Goal: Task Accomplishment & Management: Manage account settings

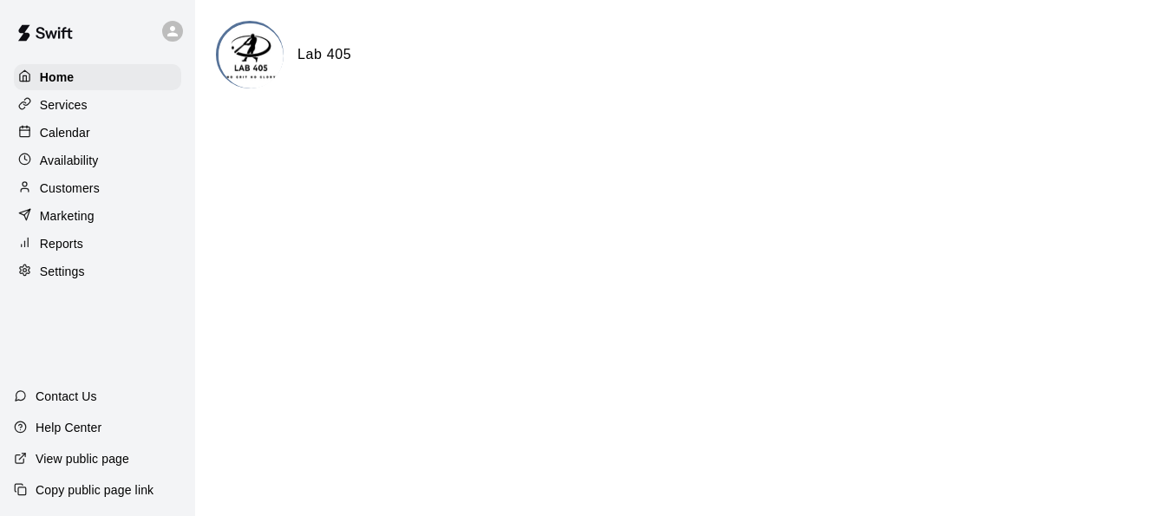
click at [61, 273] on div "Settings" at bounding box center [97, 271] width 167 height 26
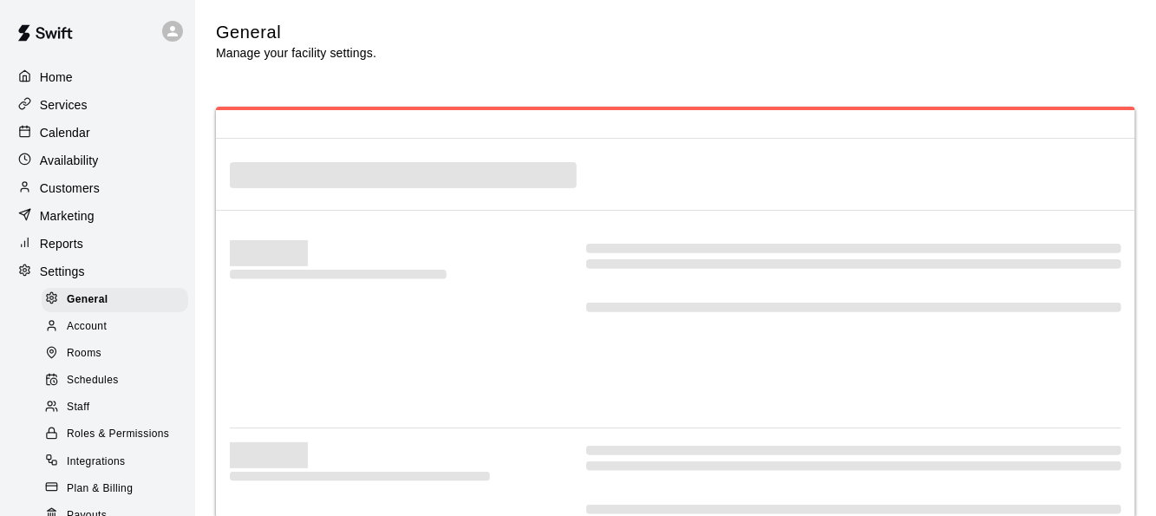
select select "**"
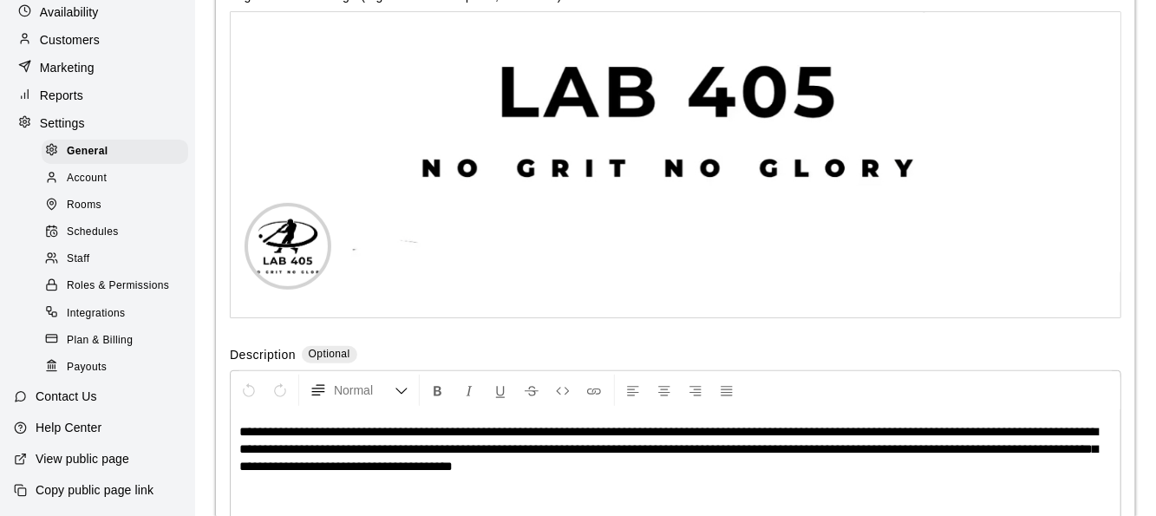
scroll to position [174, 0]
click at [67, 398] on p "Contact Us" at bounding box center [67, 396] width 62 height 17
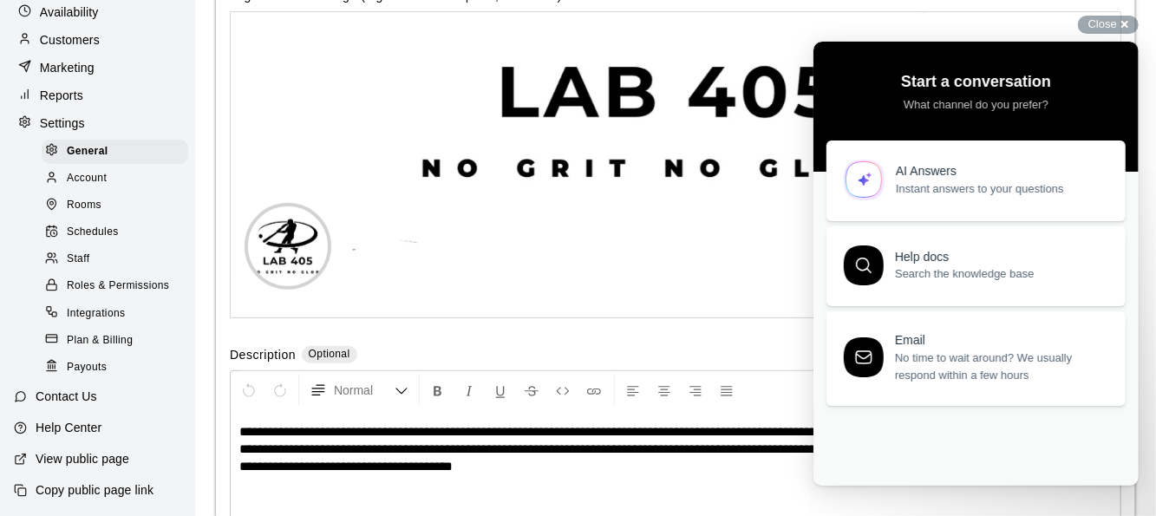
scroll to position [0, 0]
click at [956, 190] on span "Instant answers to your questions" at bounding box center [1000, 184] width 210 height 17
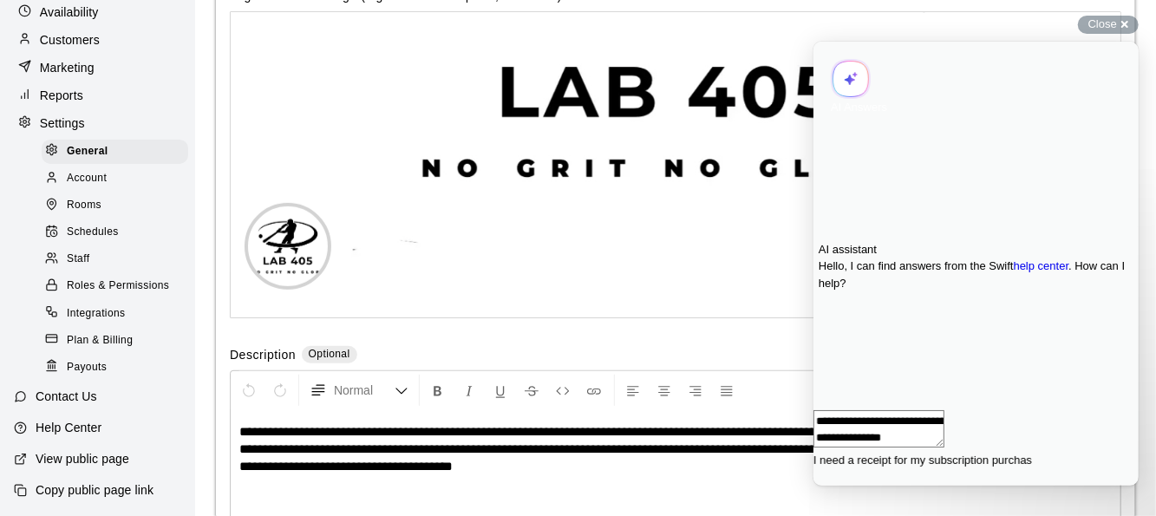
type textarea "**********"
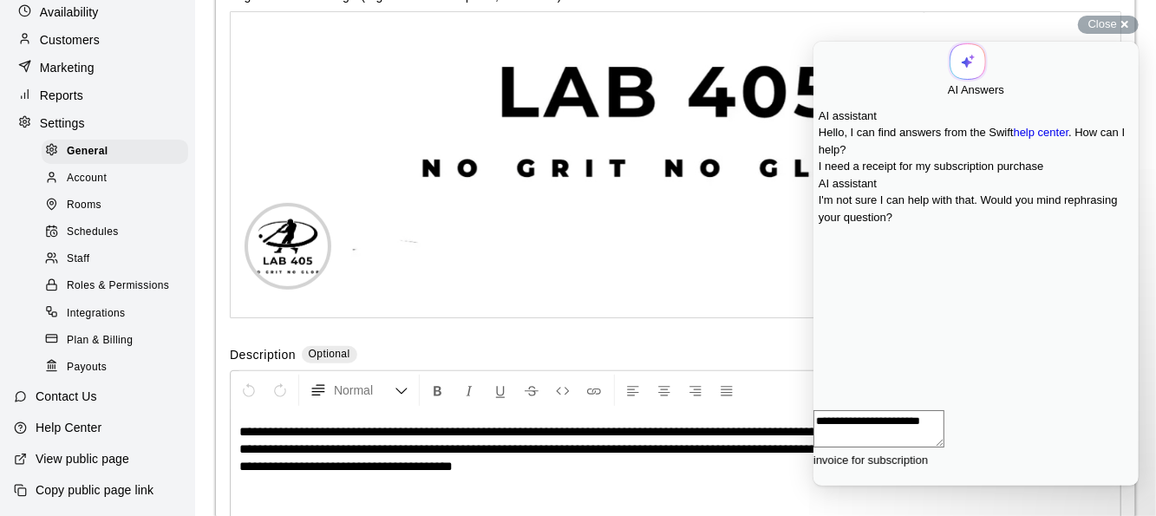
type textarea "**********"
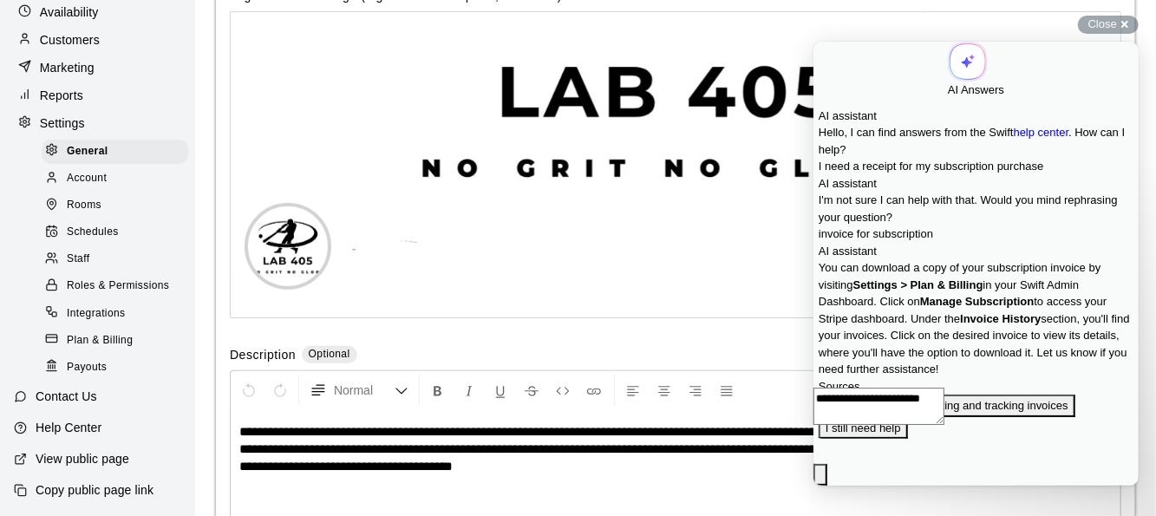
scroll to position [389, 0]
click at [97, 343] on span "Plan & Billing" at bounding box center [100, 340] width 66 height 17
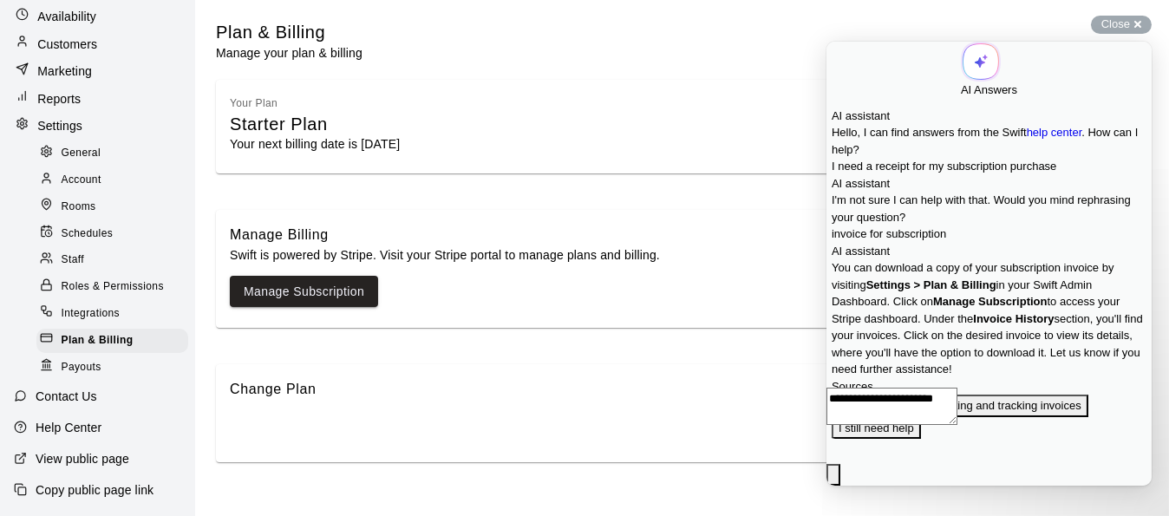
scroll to position [147, 0]
click at [315, 288] on link "Manage Subscription" at bounding box center [304, 292] width 121 height 22
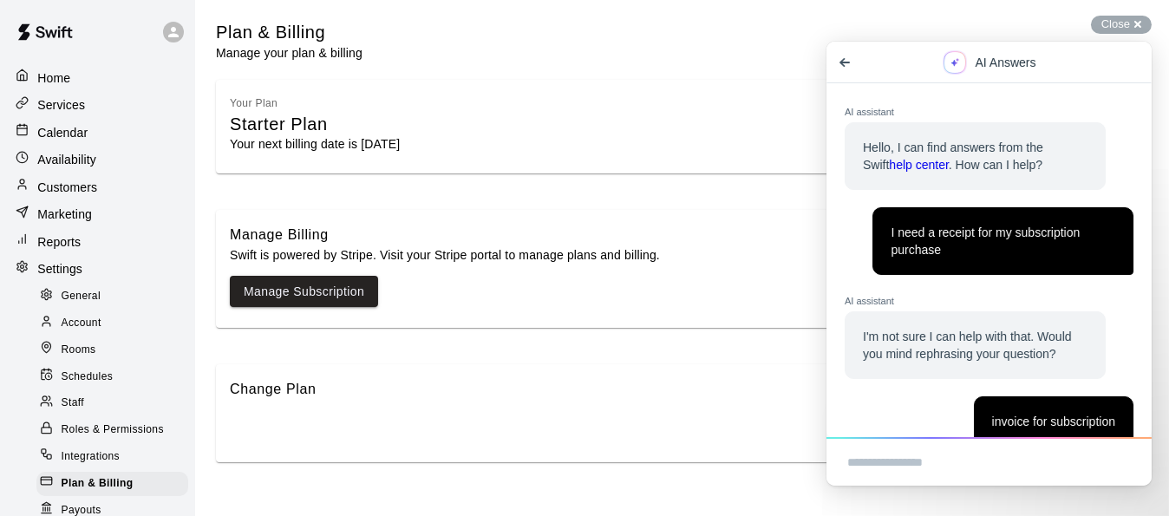
click at [1120, 14] on main "Plan & Billing Manage your plan & billing Your Plan Starter Plan Your next bill…" at bounding box center [682, 234] width 974 height 469
click at [1117, 21] on span "Close" at bounding box center [1115, 23] width 29 height 13
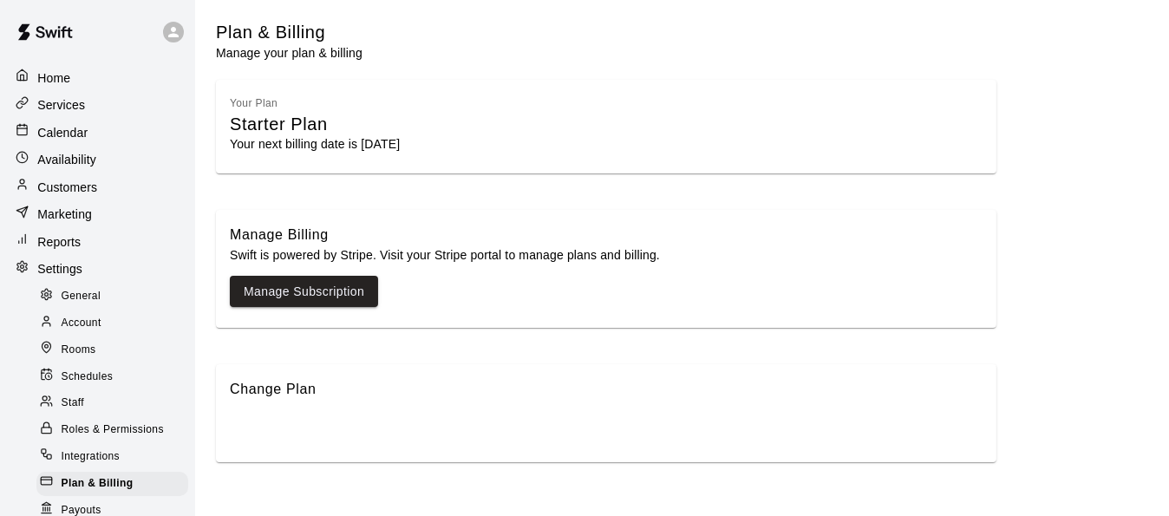
click at [310, 427] on div "Change Plan" at bounding box center [606, 413] width 780 height 98
click at [278, 419] on div "Change Plan" at bounding box center [606, 413] width 780 height 98
click at [277, 390] on div "Change Plan" at bounding box center [606, 389] width 753 height 23
click at [289, 294] on link "Manage Subscription" at bounding box center [304, 292] width 121 height 22
